Goal: Navigation & Orientation: Find specific page/section

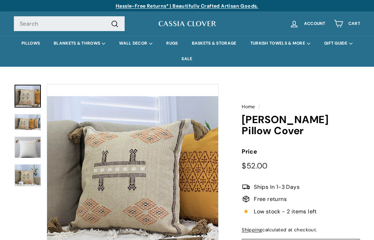
click at [47, 46] on link "PILLOWS" at bounding box center [31, 44] width 32 height 16
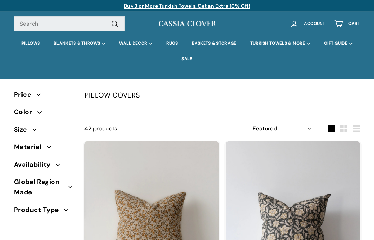
select select "manual"
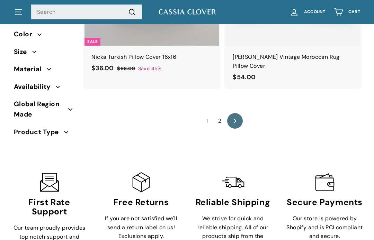
scroll to position [3547, 0]
click at [239, 114] on link "icon-chevron Next" at bounding box center [235, 122] width 16 height 16
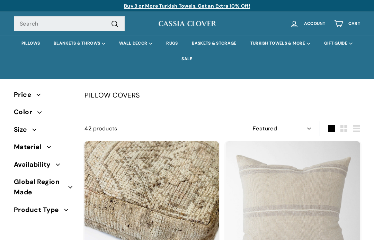
select select "manual"
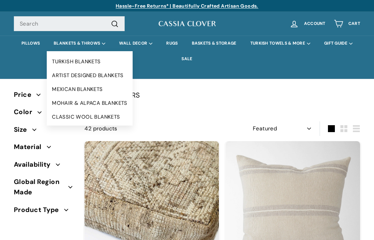
click at [133, 74] on link "ARTIST DESIGNED BLANKETS" at bounding box center [90, 76] width 86 height 14
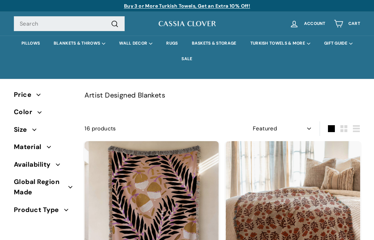
select select "manual"
